Goal: Information Seeking & Learning: Learn about a topic

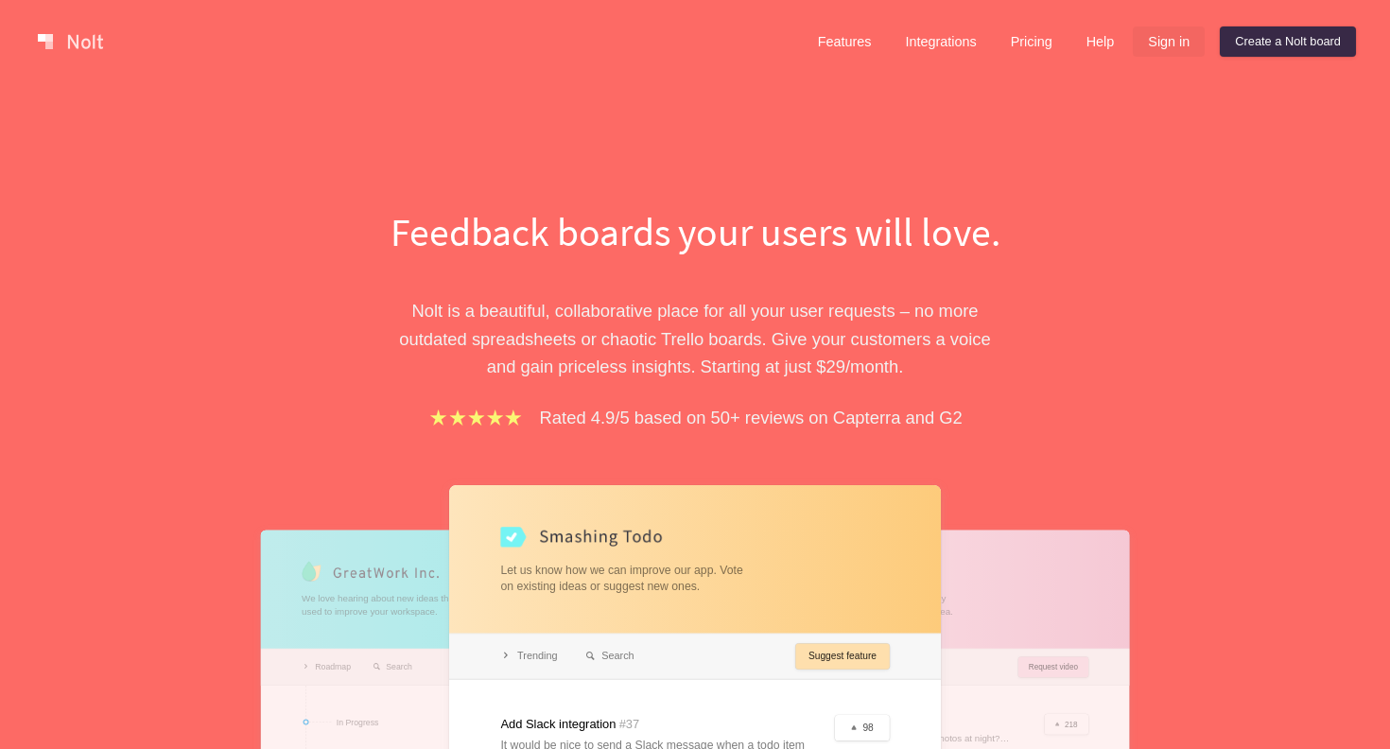
click at [1193, 31] on link "Sign in" at bounding box center [1169, 41] width 72 height 30
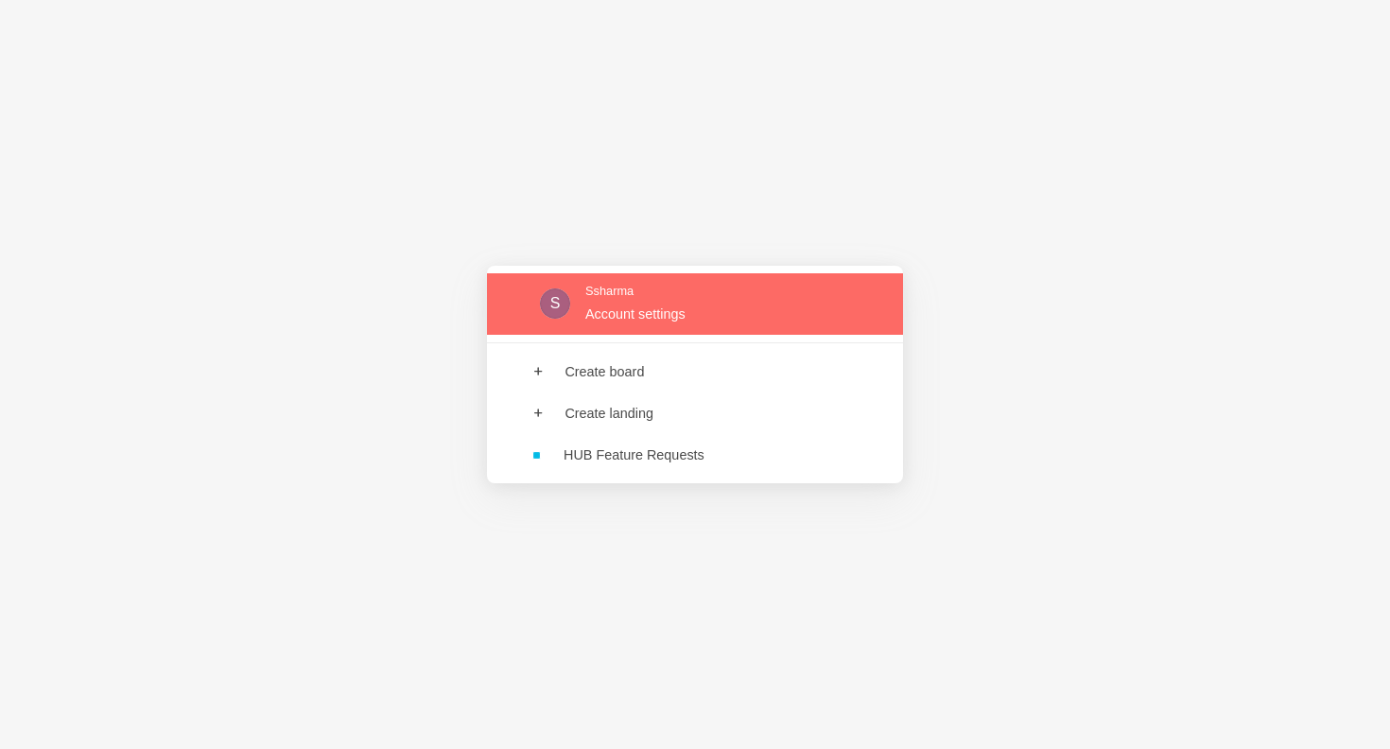
click at [618, 320] on link at bounding box center [695, 303] width 416 height 61
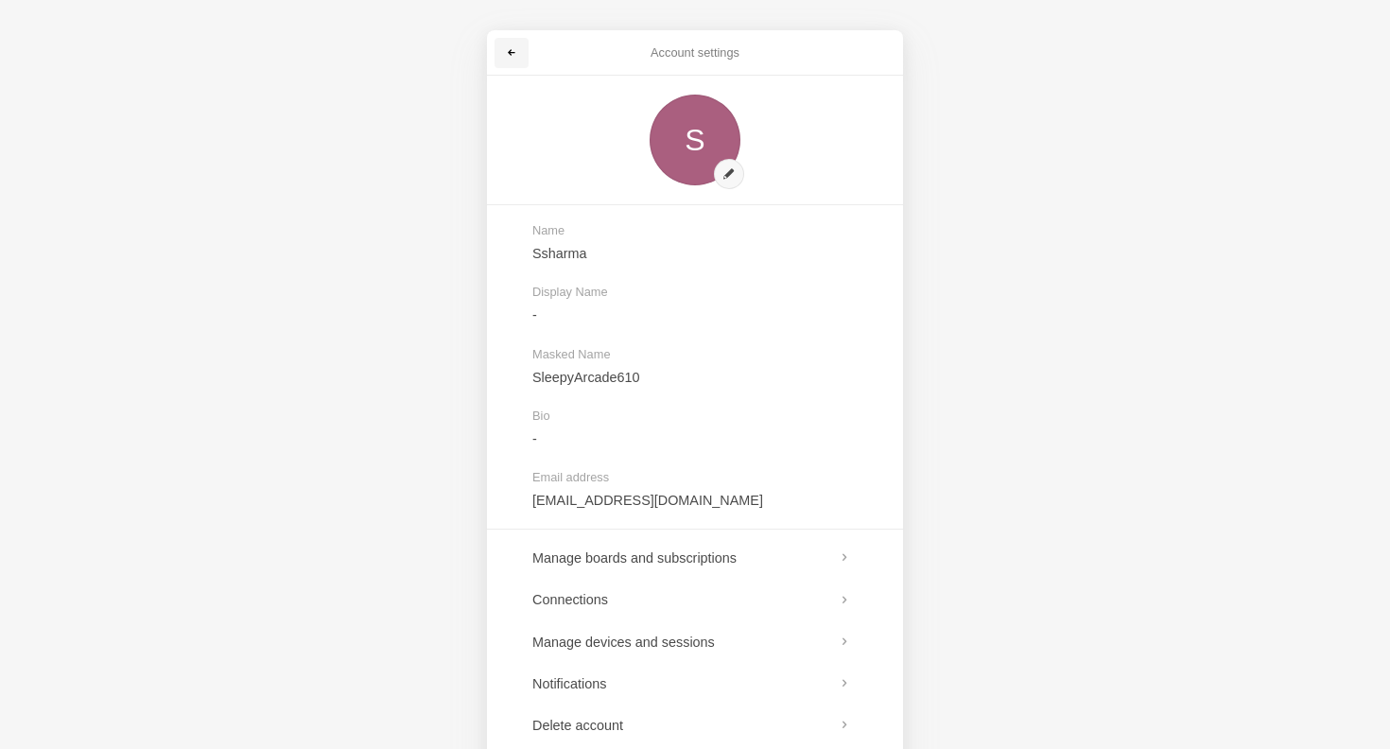
click at [507, 42] on link at bounding box center [511, 53] width 34 height 30
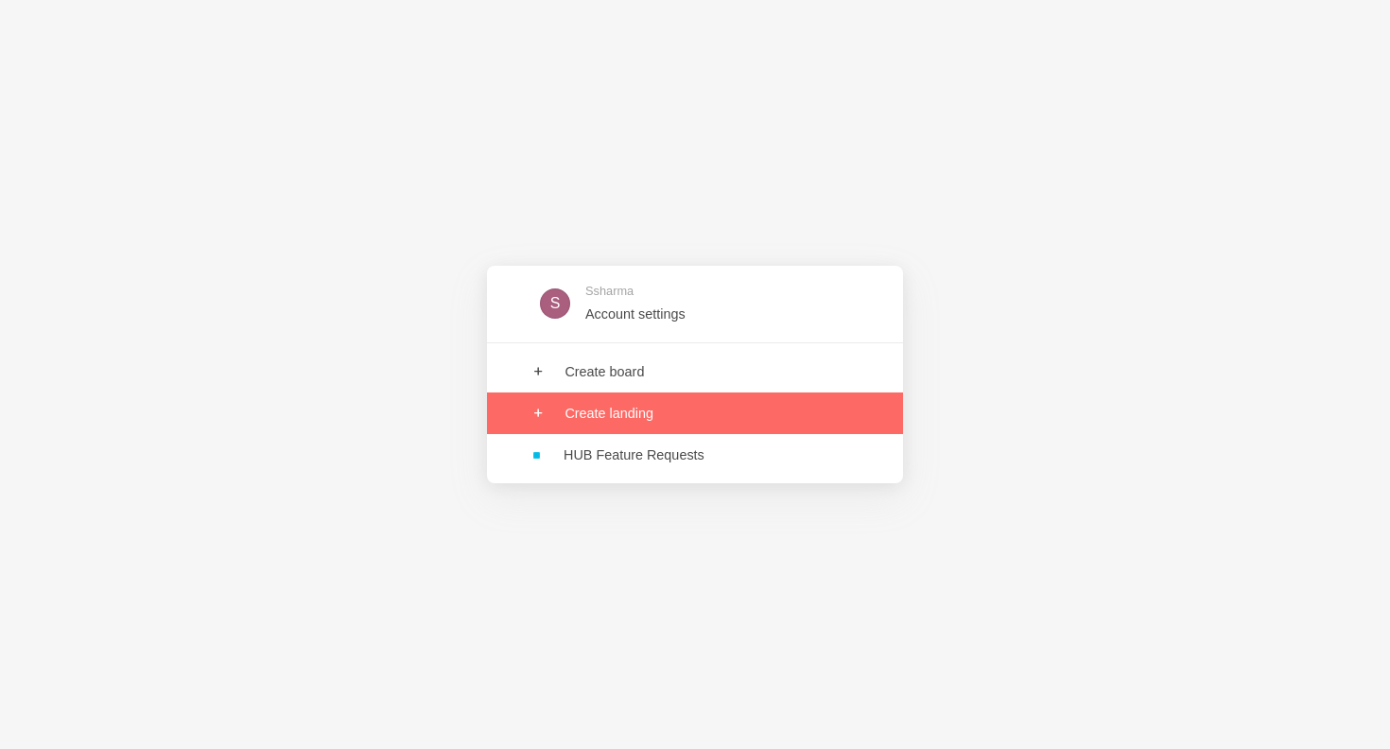
click at [595, 456] on link at bounding box center [695, 455] width 416 height 42
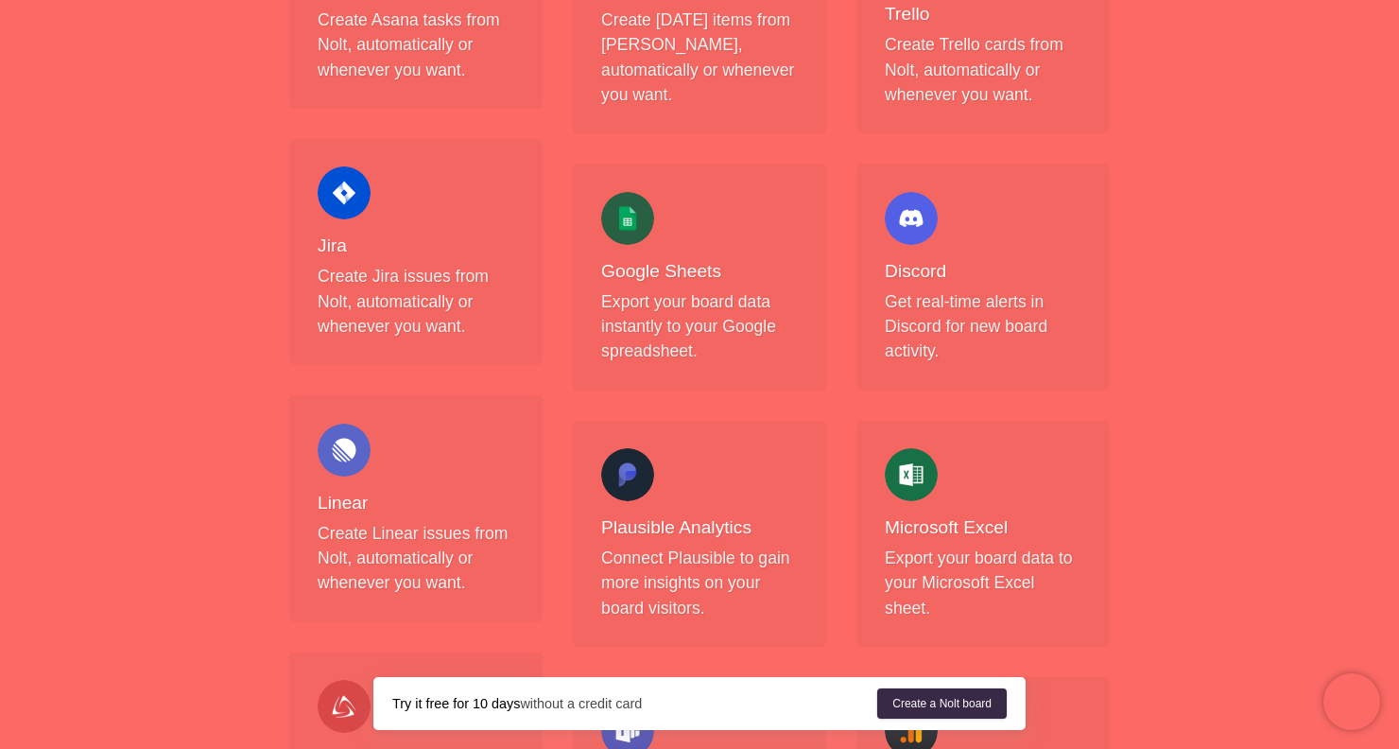
scroll to position [852, 0]
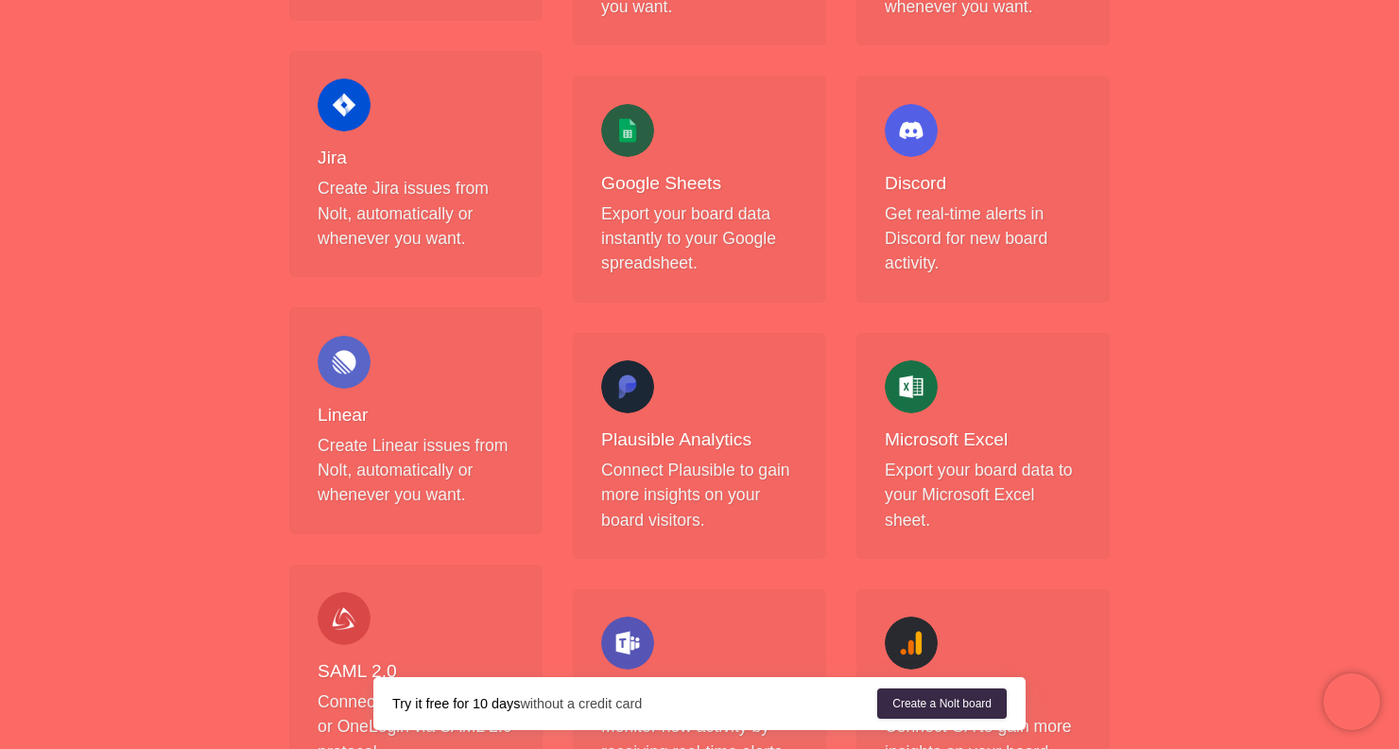
click at [425, 441] on p "Create Linear issues from Nolt, automatically or whenever you want." at bounding box center [416, 470] width 197 height 75
click at [408, 467] on p "Create Linear issues from Nolt, automatically or whenever you want." at bounding box center [416, 470] width 197 height 75
click at [372, 381] on div "Linear Create Linear issues from Nolt, automatically or whenever you want." at bounding box center [416, 422] width 197 height 172
click at [353, 372] on div at bounding box center [344, 362] width 53 height 53
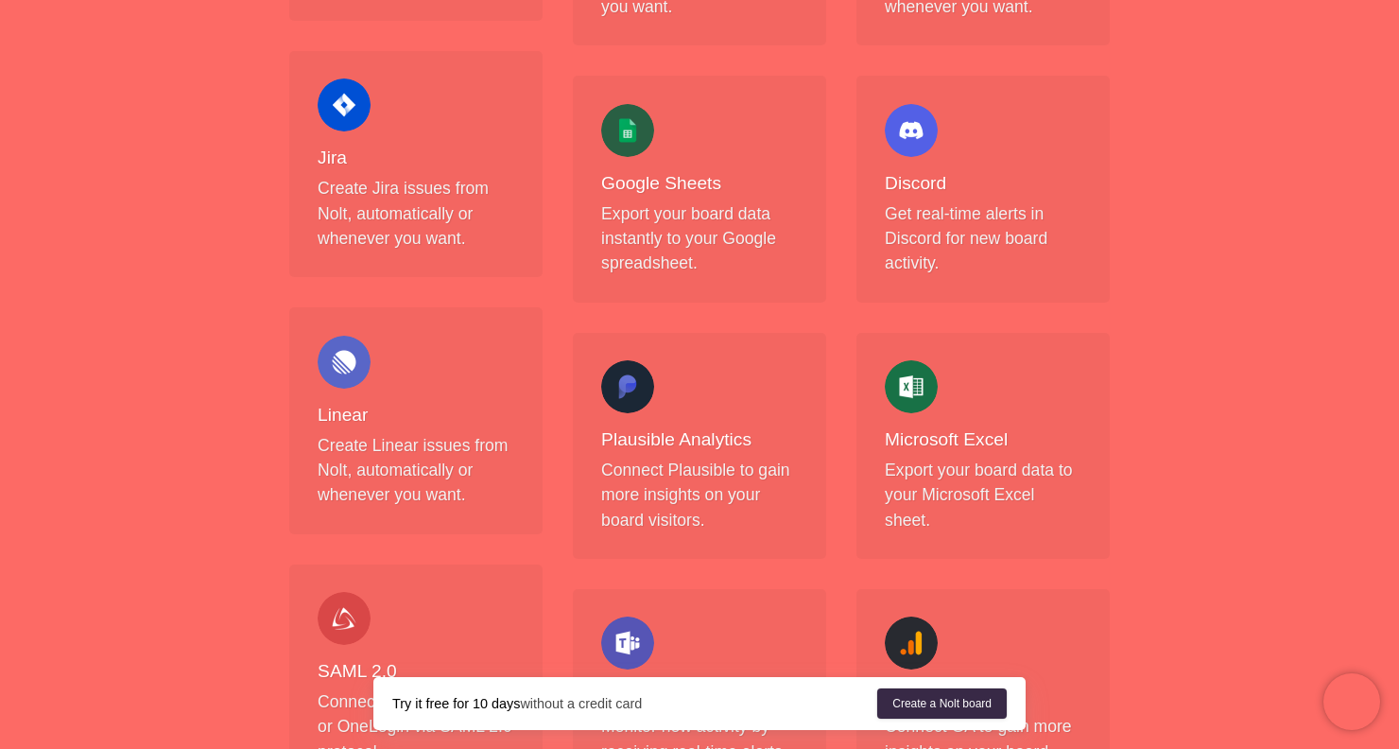
scroll to position [1162, 0]
